Goal: Find specific page/section: Find specific page/section

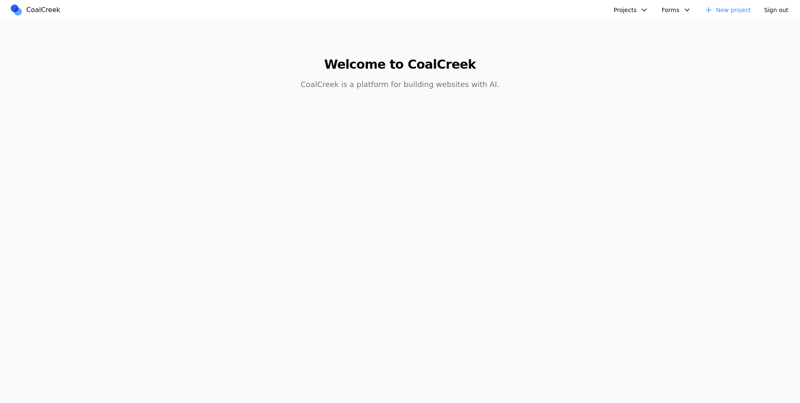
click at [621, 13] on button "Projects" at bounding box center [631, 9] width 45 height 13
click at [643, 48] on link "Physiotherapist" at bounding box center [652, 50] width 77 height 14
